Goal: Information Seeking & Learning: Learn about a topic

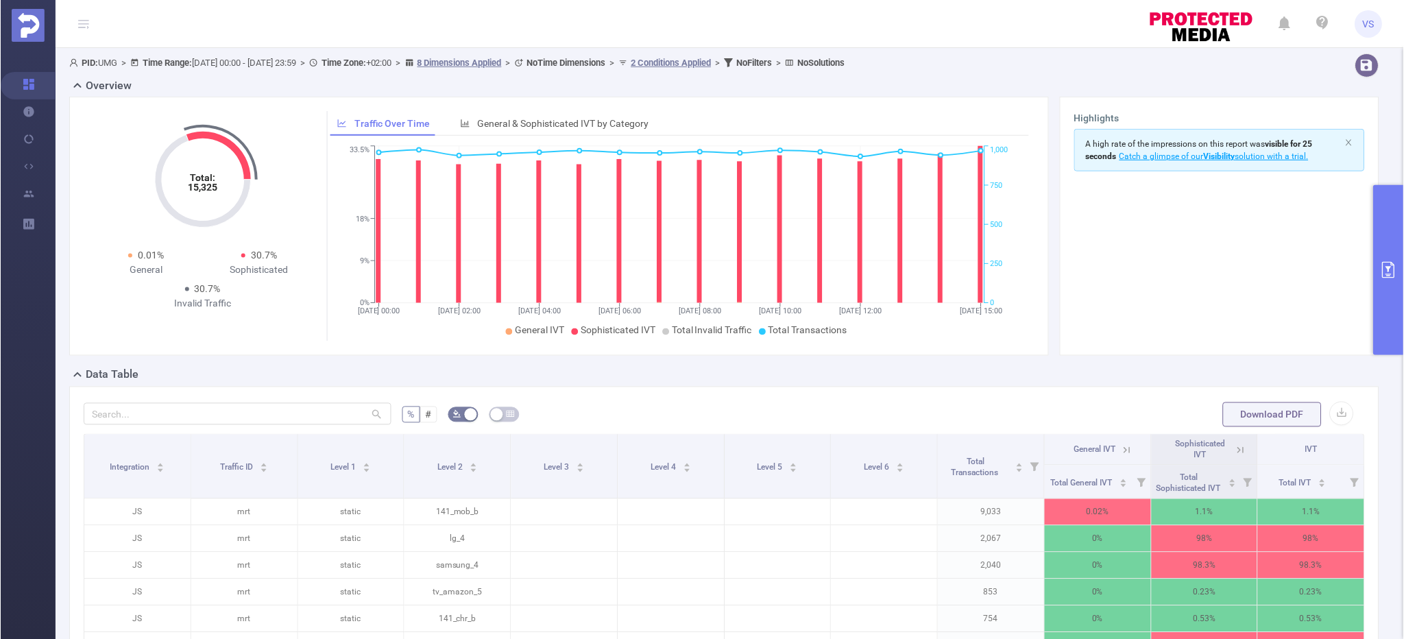
scroll to position [252, 0]
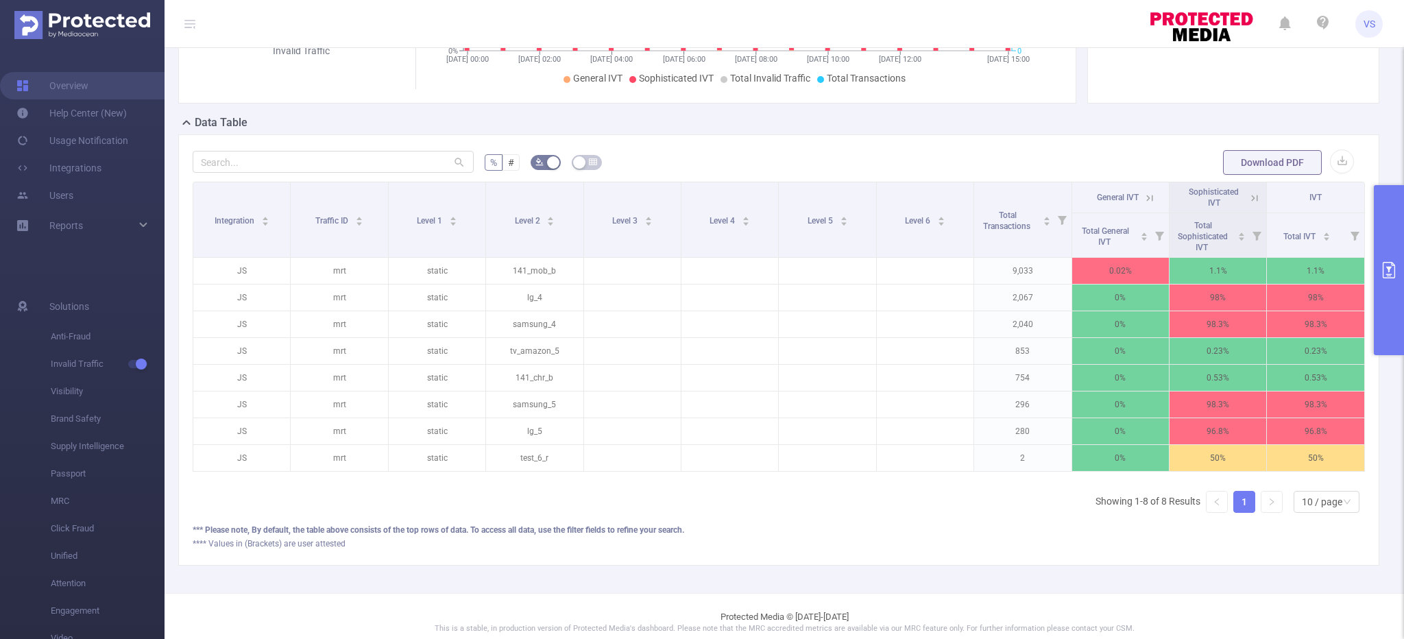
click at [1389, 308] on button "primary" at bounding box center [1389, 270] width 30 height 170
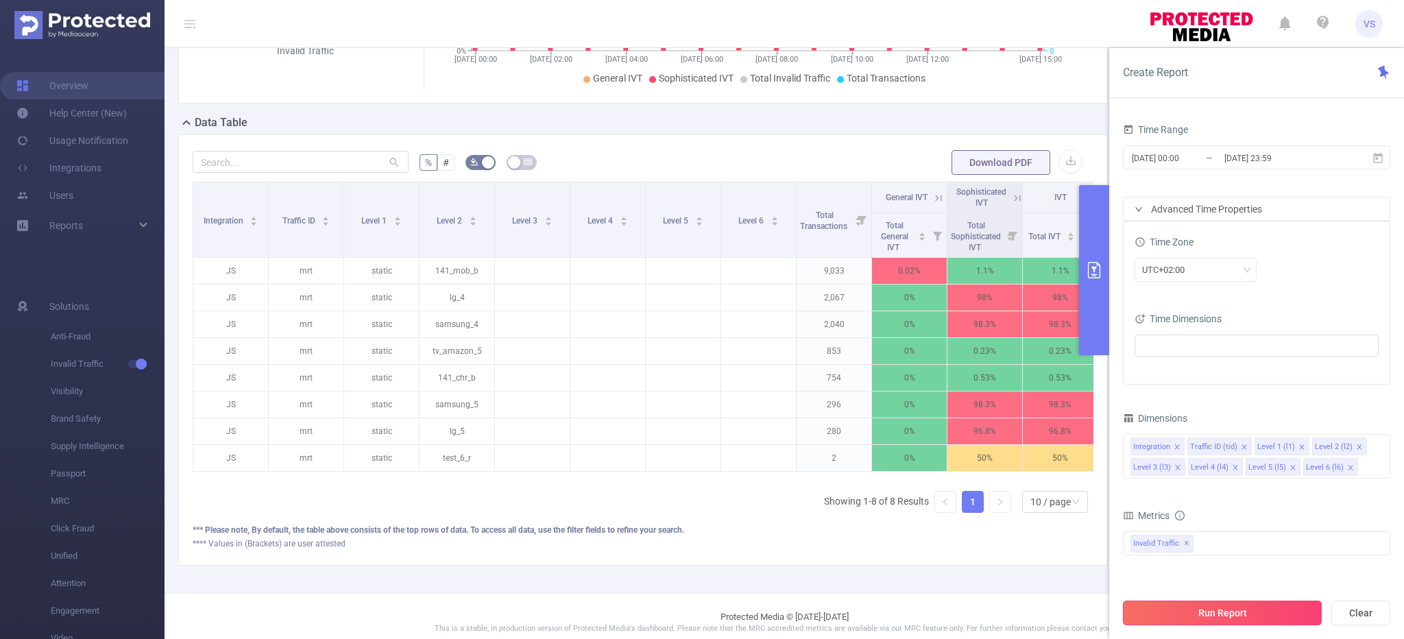
click at [1154, 611] on button "Run Report" at bounding box center [1222, 612] width 199 height 25
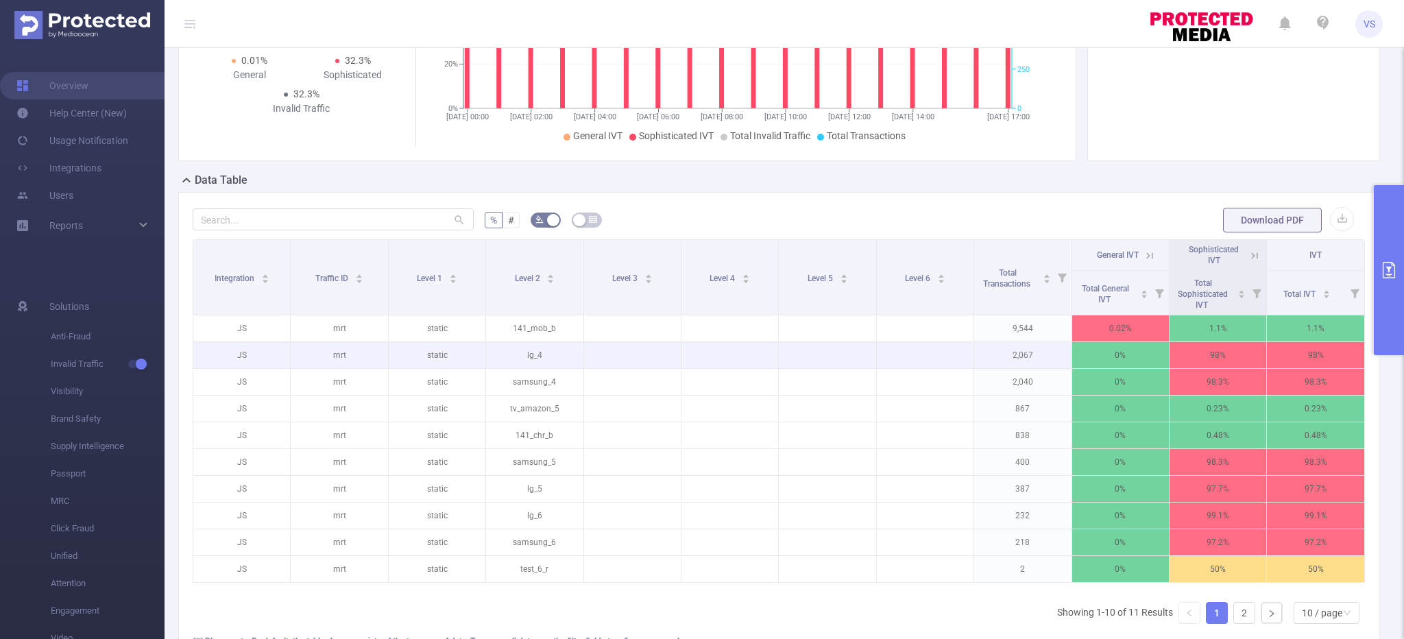
scroll to position [317, 0]
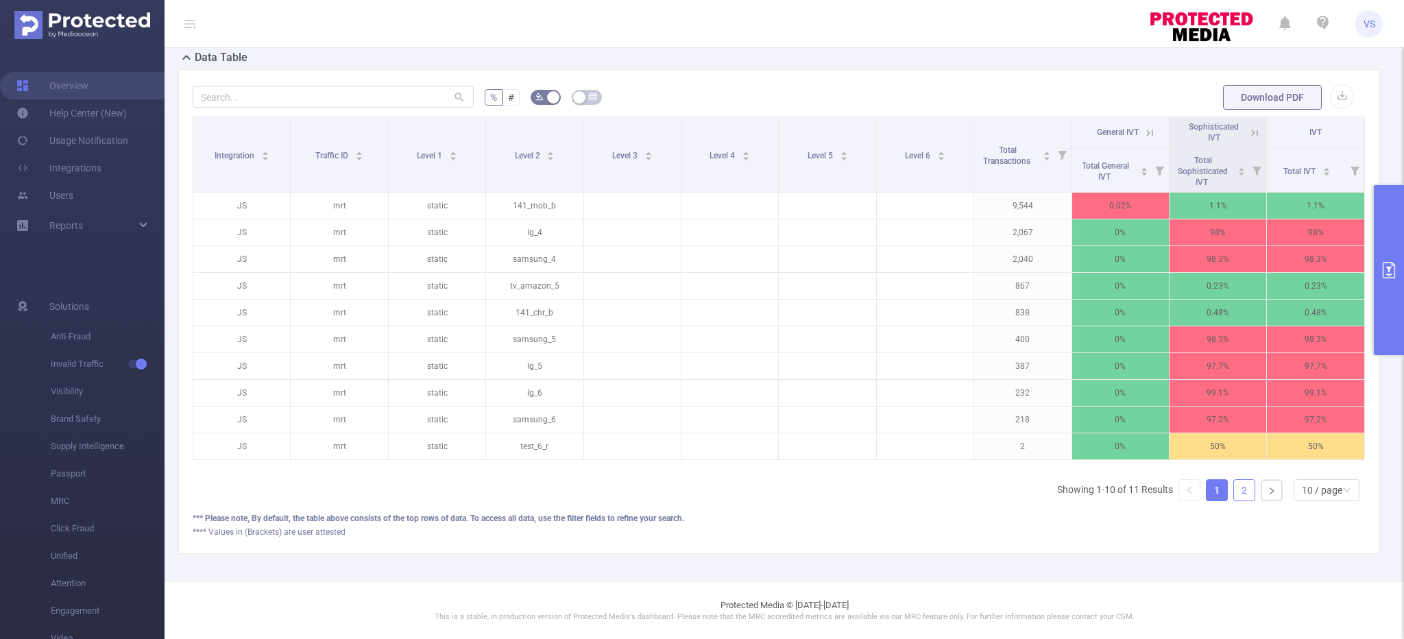
click at [1245, 488] on link "2" at bounding box center [1244, 490] width 21 height 21
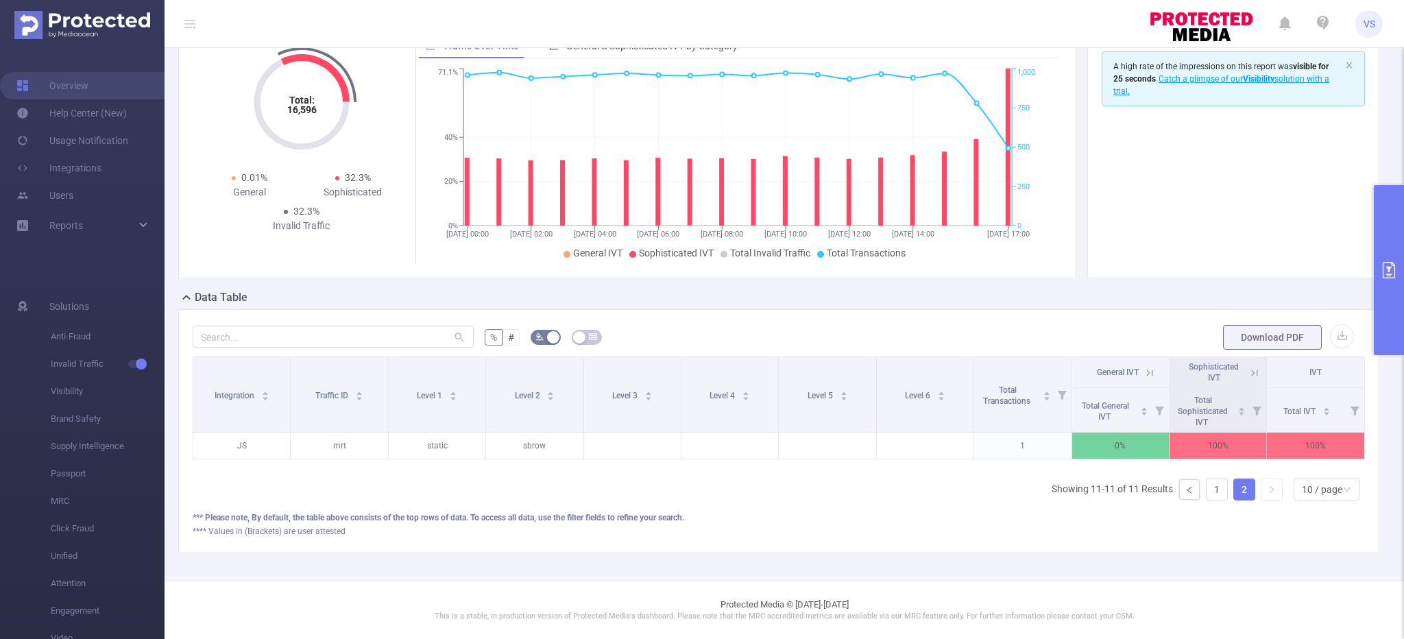
scroll to position [77, 0]
click at [1251, 372] on icon at bounding box center [1254, 373] width 12 height 12
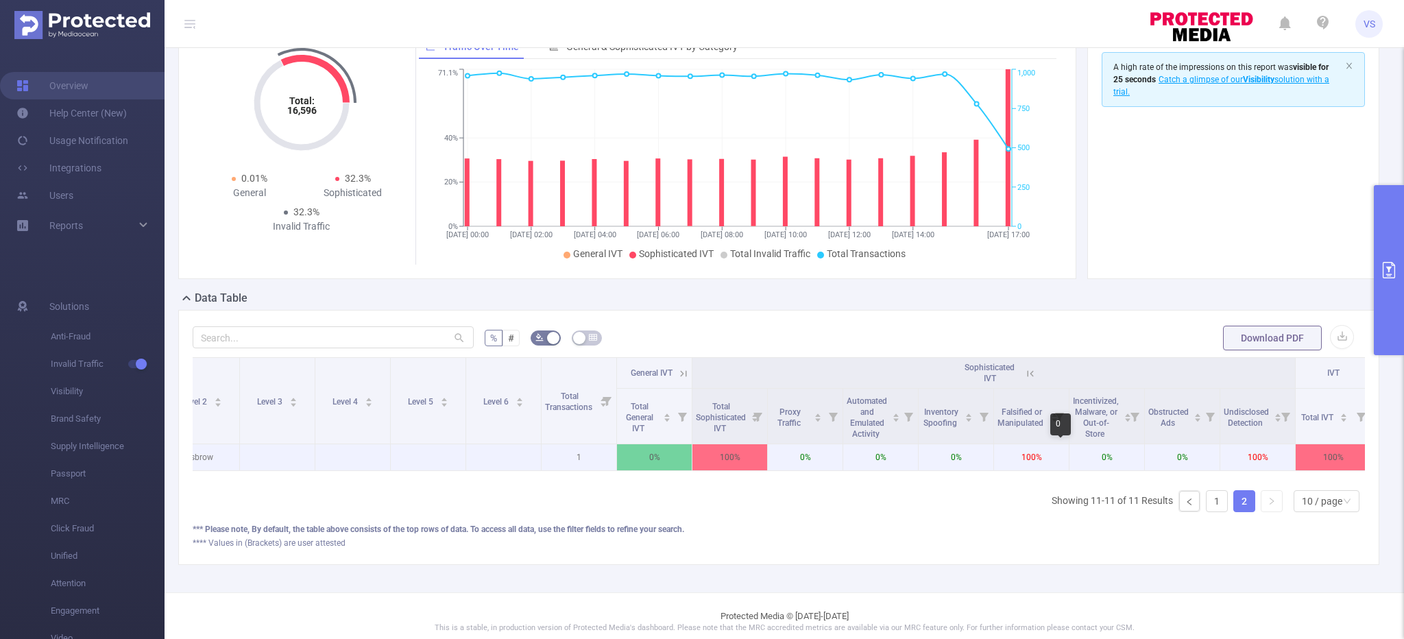
scroll to position [0, 264]
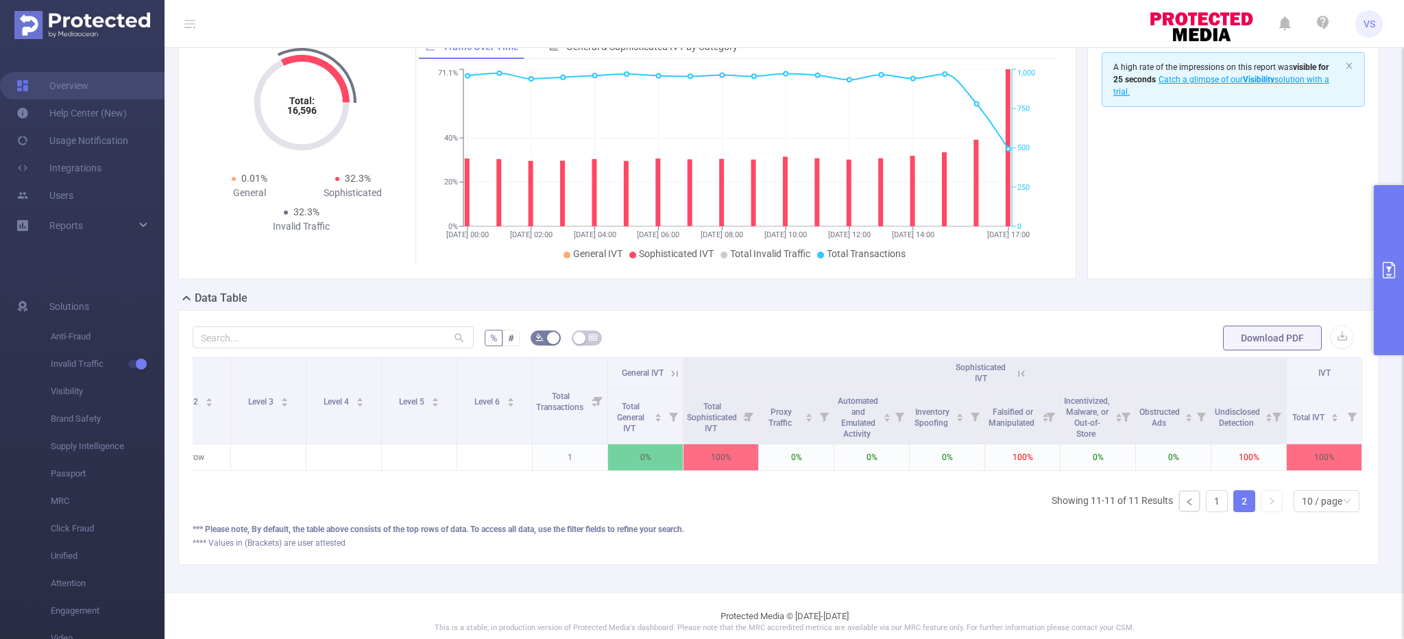
click at [1025, 371] on icon at bounding box center [1021, 373] width 12 height 12
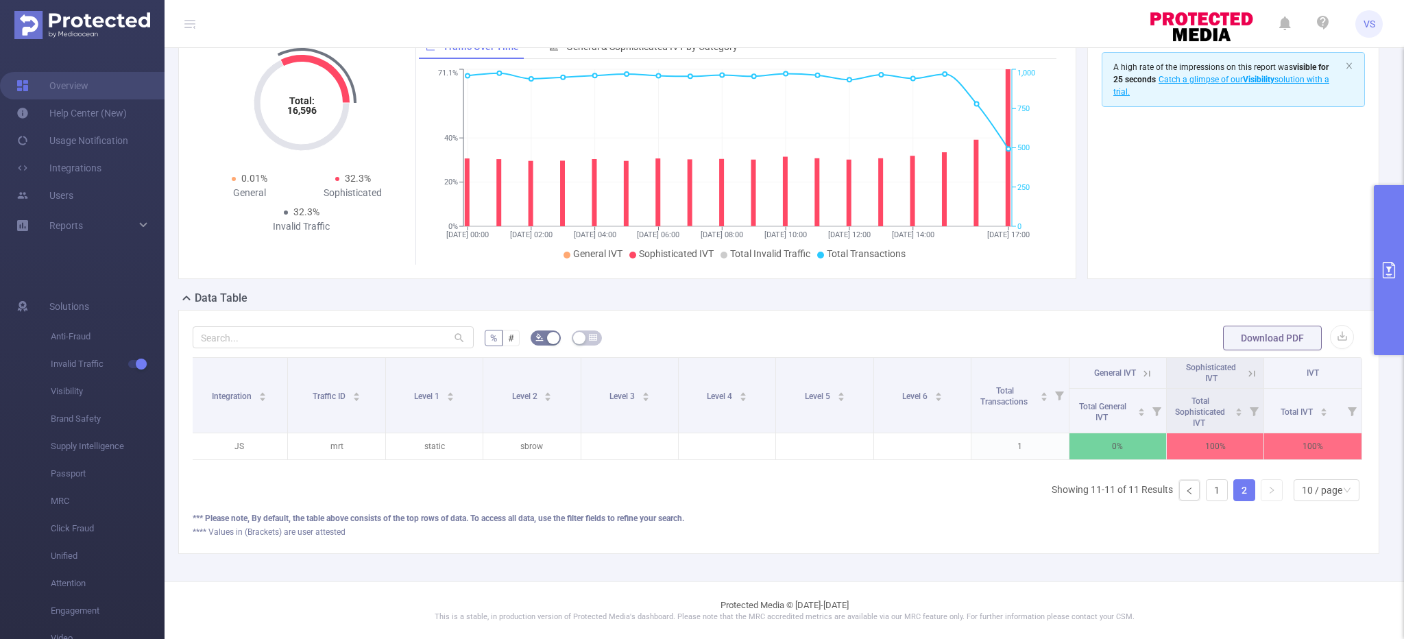
scroll to position [0, 3]
click at [1152, 371] on icon at bounding box center [1147, 373] width 12 height 12
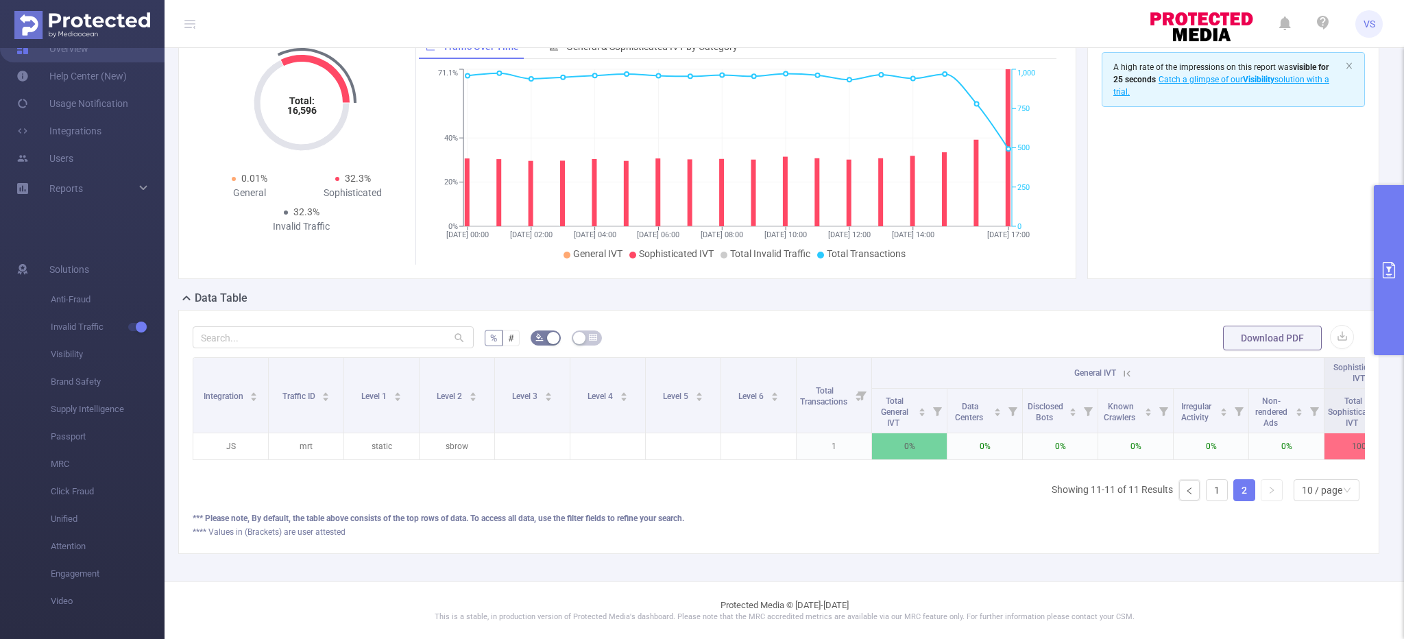
scroll to position [0, 0]
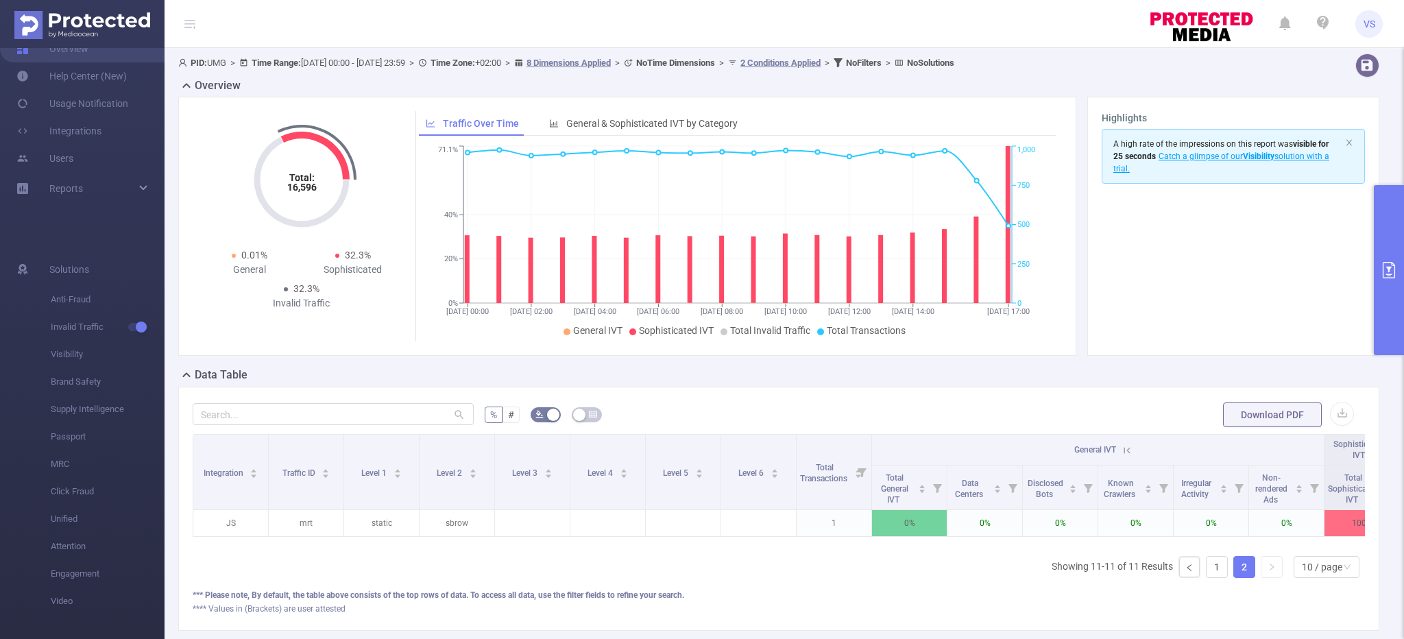
click at [594, 576] on div "Integration Traffic ID Level 1 Level 2 Level 3 Level 4 Level 5 Level 6 Total Tr…" at bounding box center [779, 511] width 1172 height 155
click at [76, 354] on span "Visibility" at bounding box center [108, 354] width 114 height 27
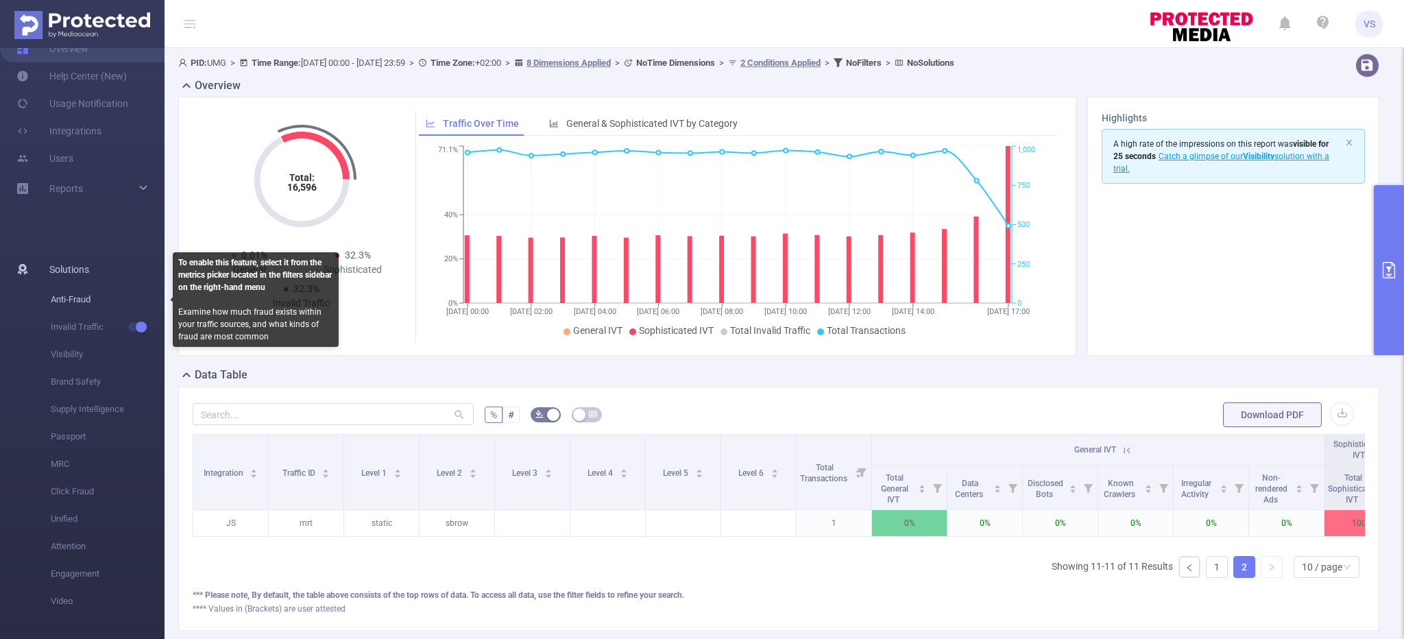
click at [65, 298] on span "Anti-Fraud" at bounding box center [108, 299] width 114 height 27
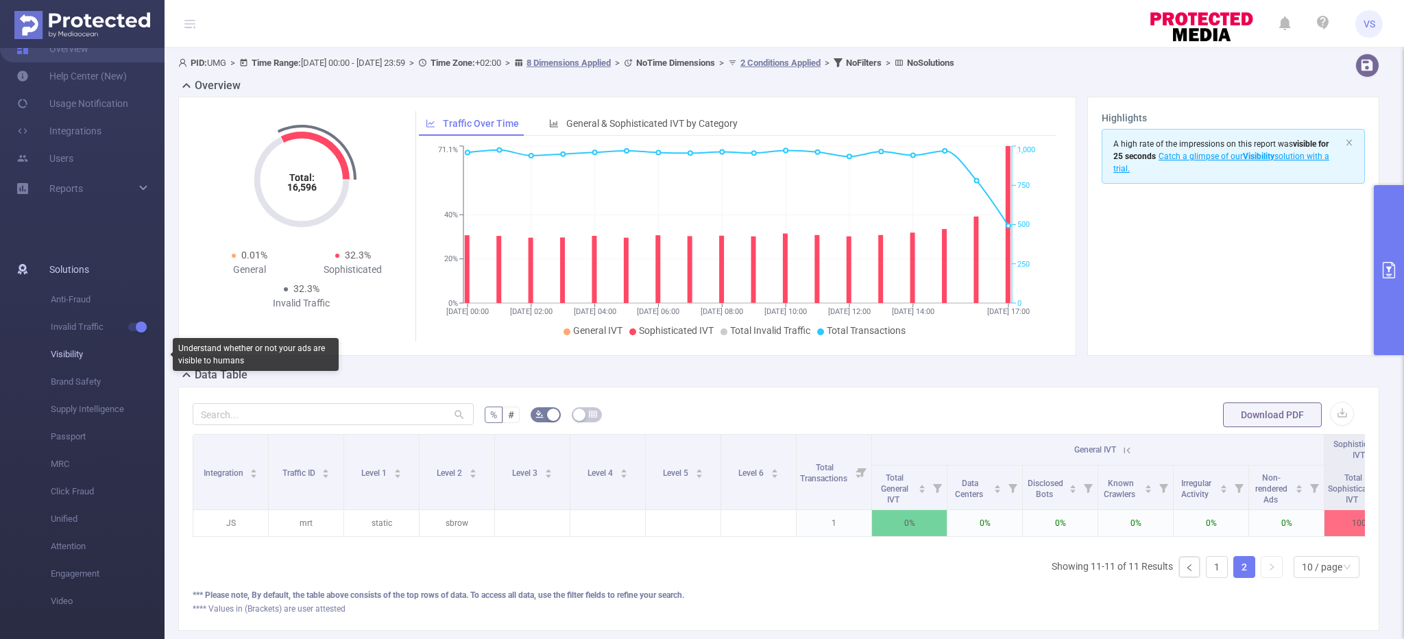
click at [77, 349] on span "Visibility" at bounding box center [108, 354] width 114 height 27
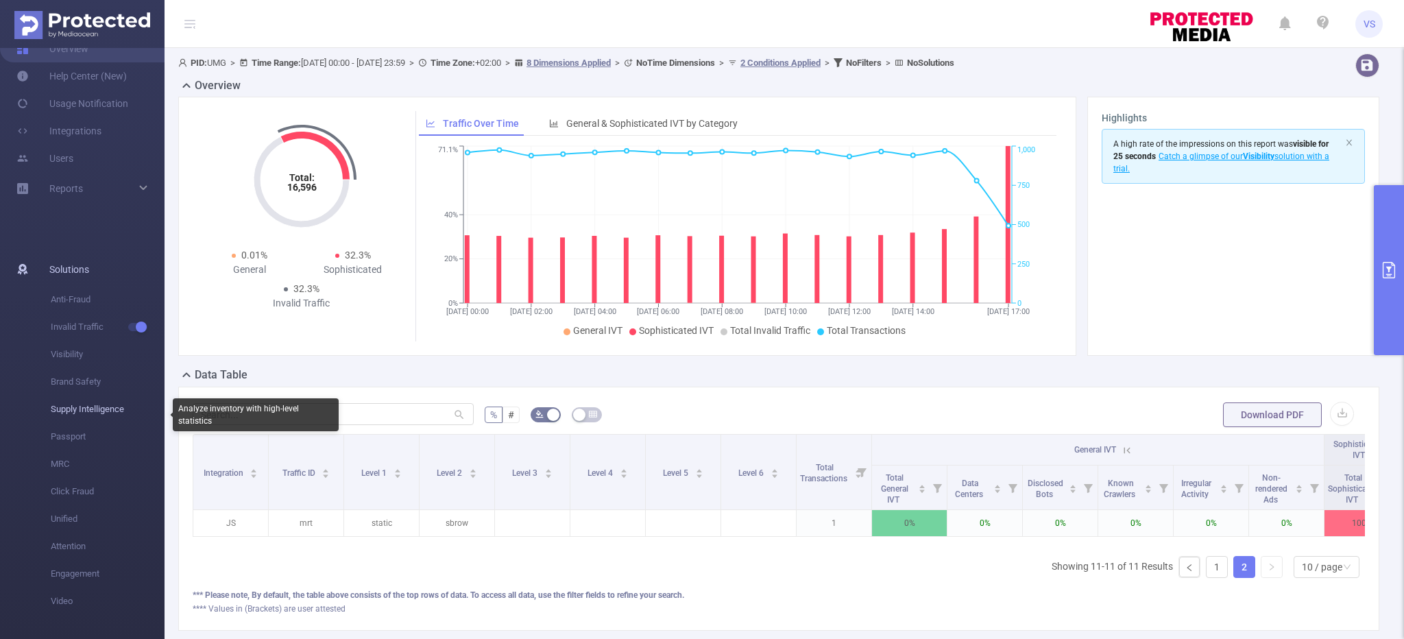
click at [73, 411] on span "Supply Intelligence" at bounding box center [108, 408] width 114 height 27
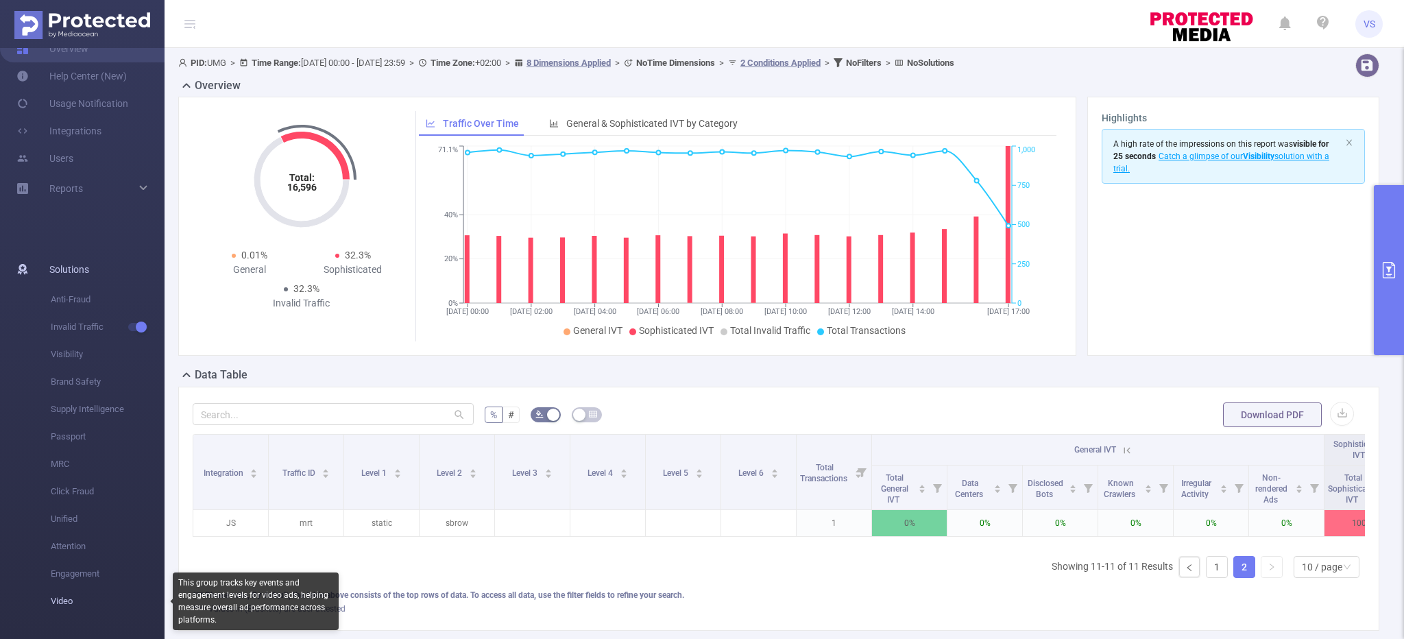
click at [68, 600] on span "Video" at bounding box center [108, 600] width 114 height 27
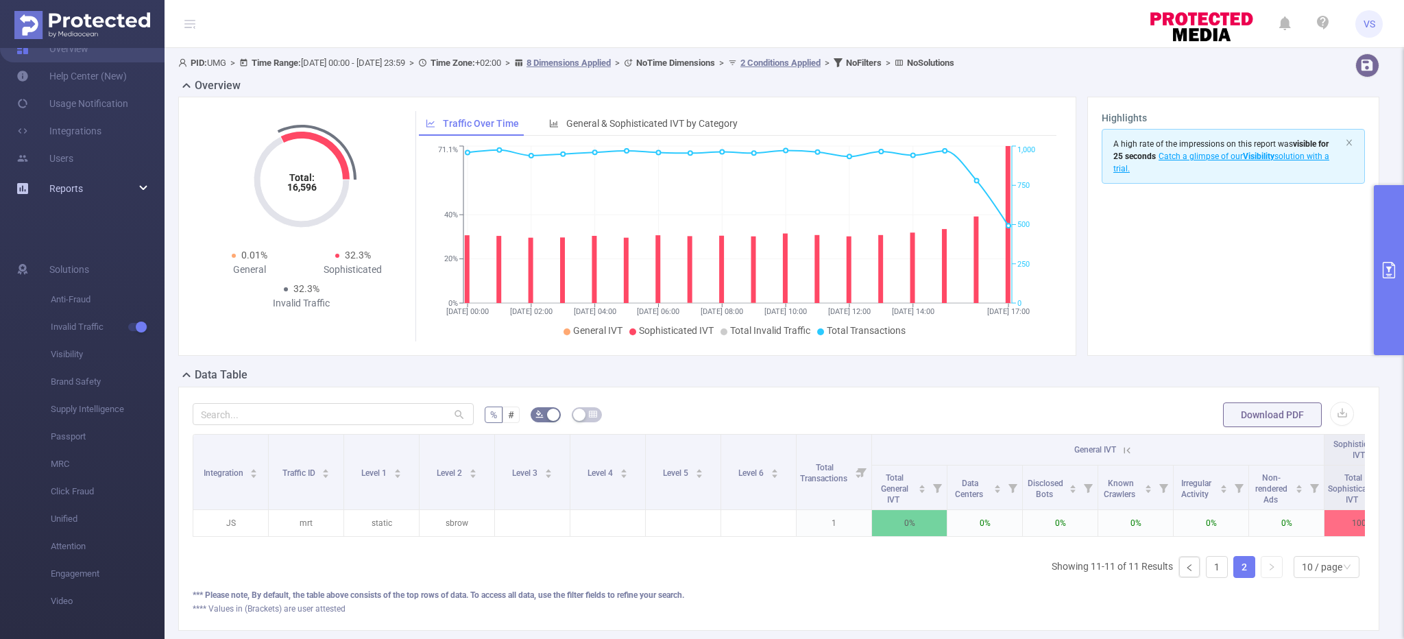
click at [123, 186] on div "Reports" at bounding box center [82, 188] width 165 height 27
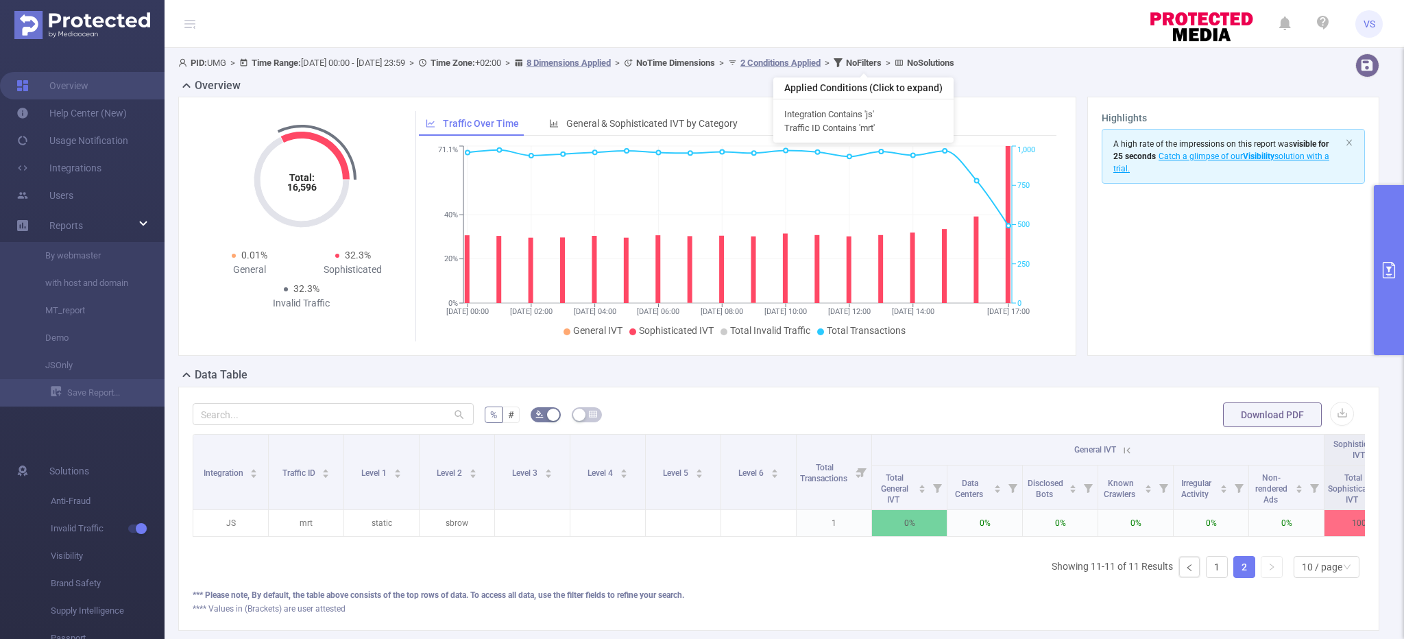
click at [820, 66] on u "2 Conditions Applied" at bounding box center [780, 63] width 80 height 10
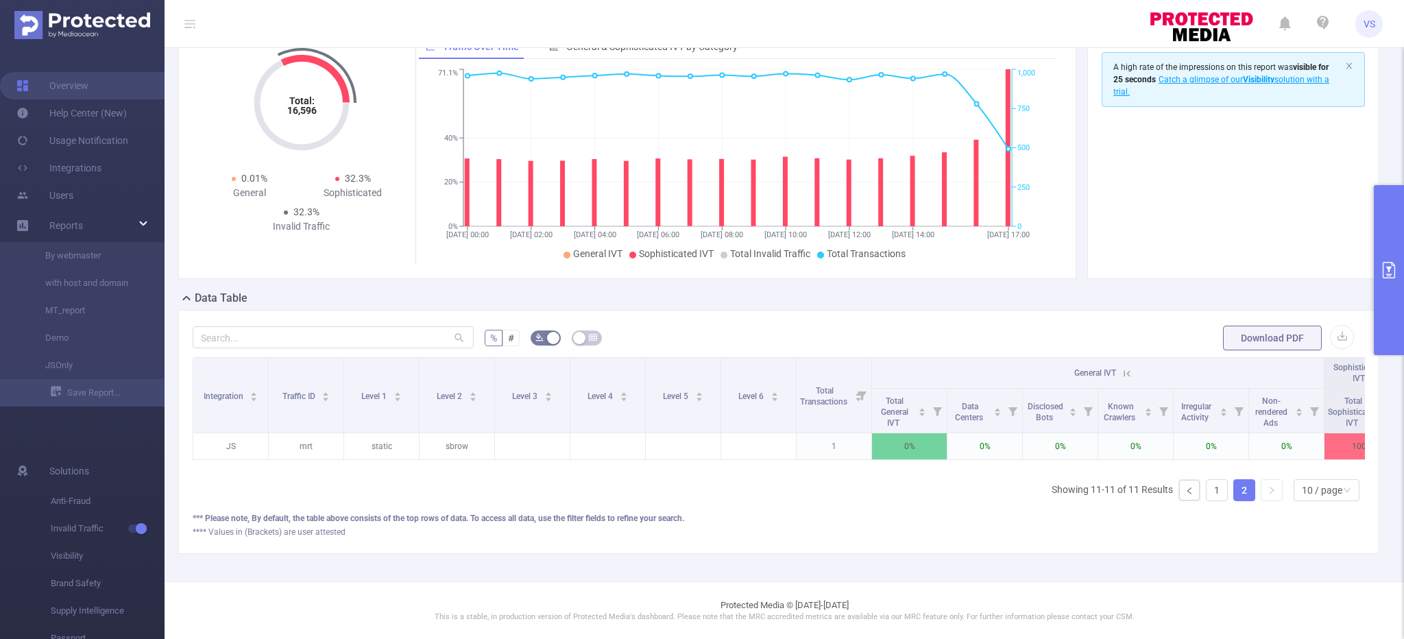
click at [1384, 263] on icon "primary" at bounding box center [1388, 270] width 16 height 16
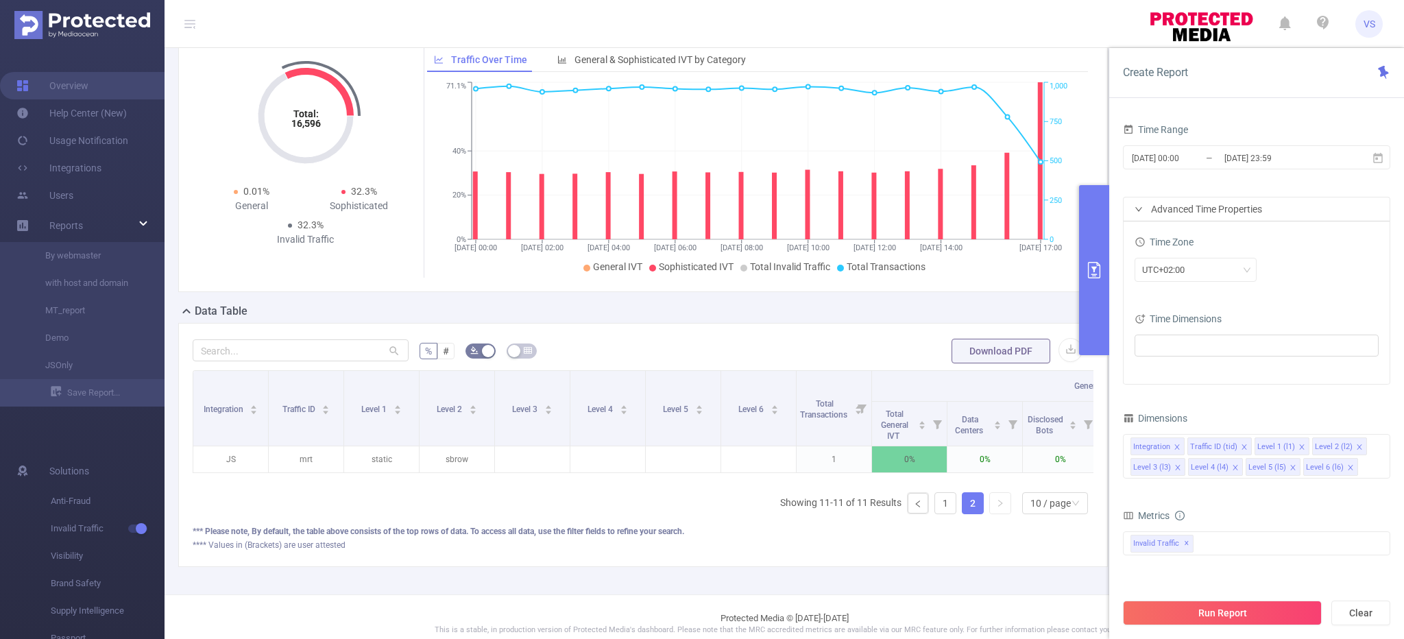
click at [1014, 561] on div "% # Download PDF Integration Traffic ID Level 1 Level 2 Level 3 Level 4 Level 5…" at bounding box center [642, 445] width 929 height 244
click at [1103, 317] on button "primary" at bounding box center [1094, 270] width 30 height 170
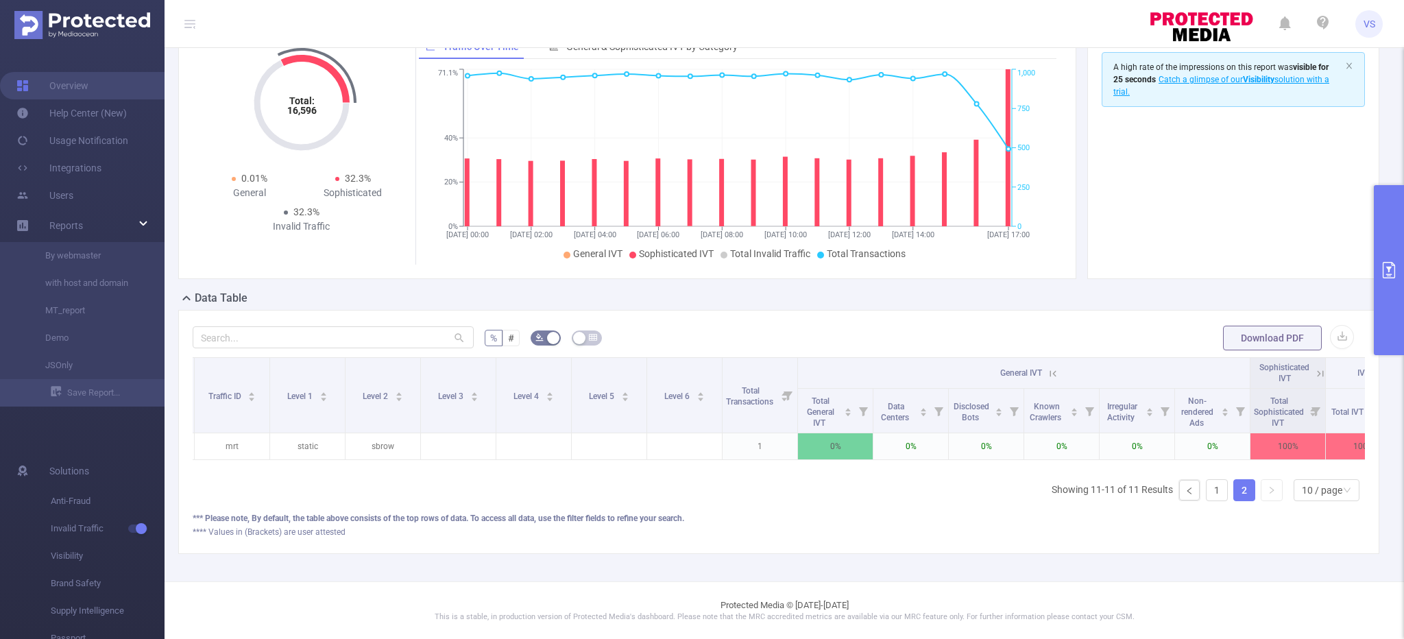
scroll to position [0, 113]
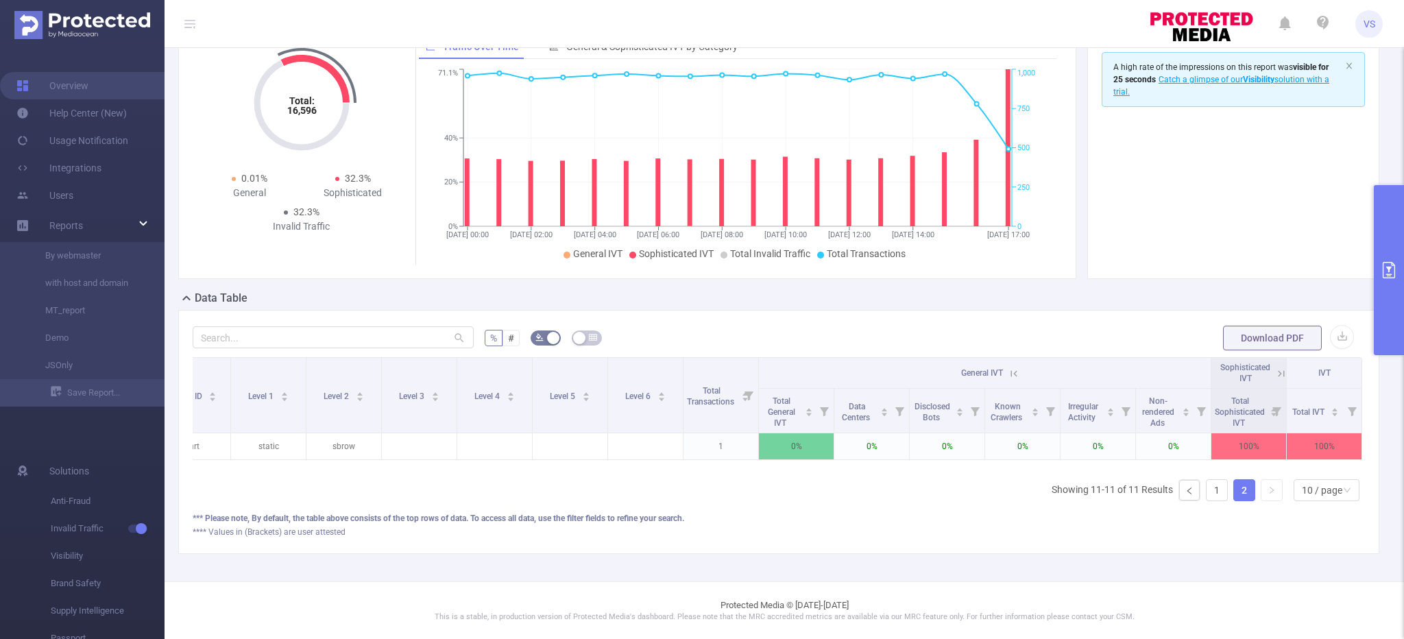
click at [1022, 376] on th "General IVT" at bounding box center [985, 373] width 452 height 31
click at [1013, 377] on icon at bounding box center [1014, 373] width 12 height 12
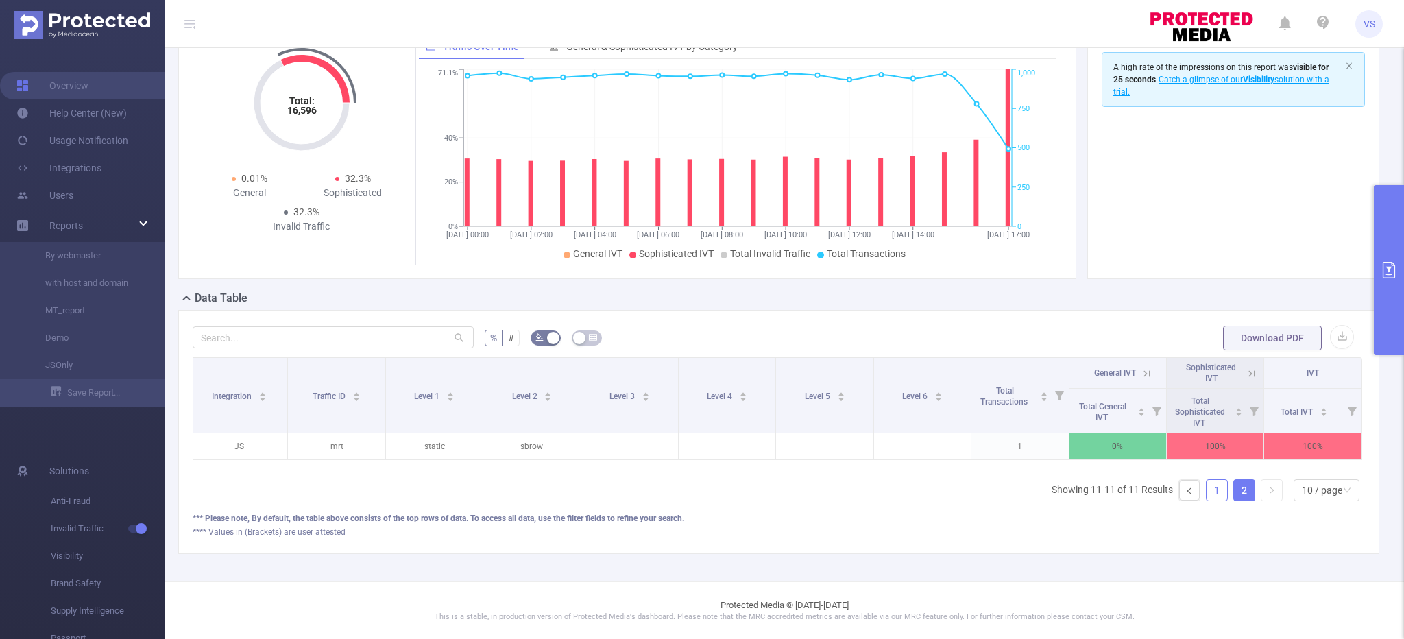
click at [1214, 480] on link "1" at bounding box center [1216, 490] width 21 height 21
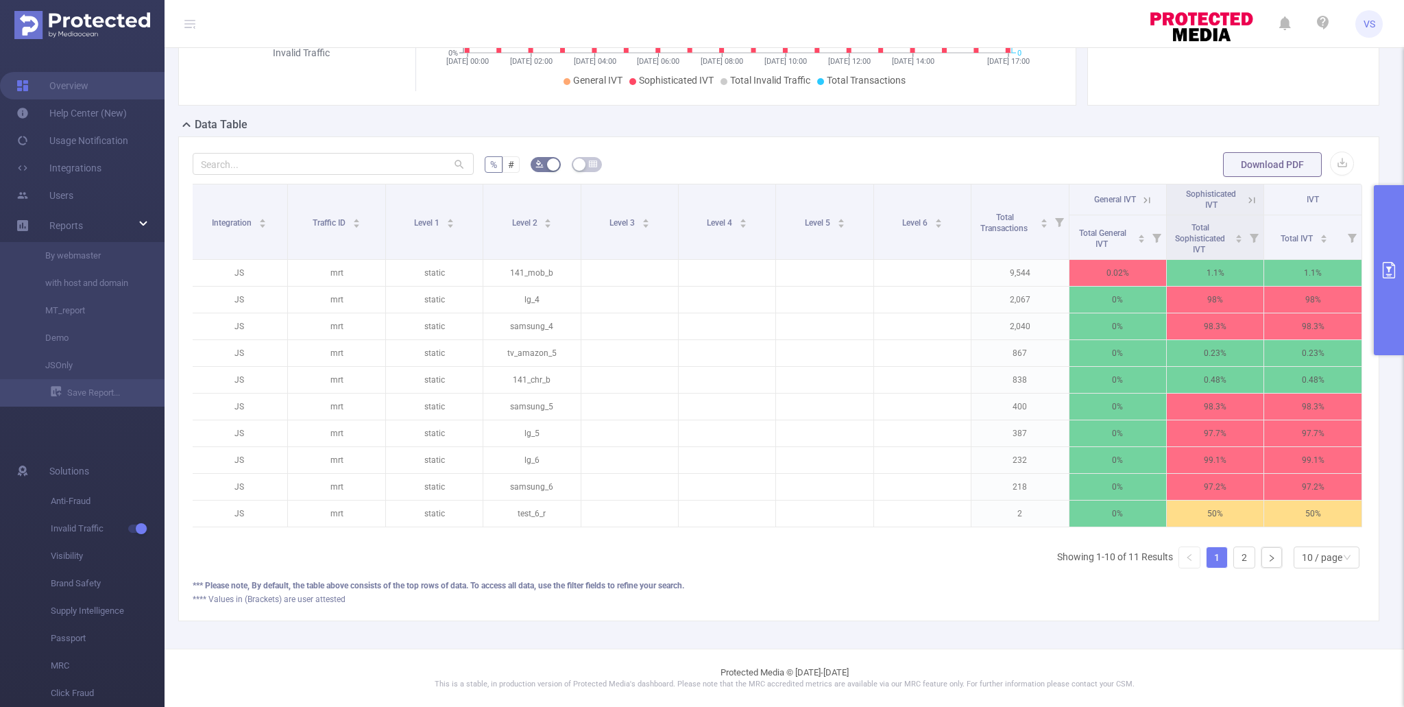
scroll to position [249, 0]
